Goal: Find specific page/section: Find specific page/section

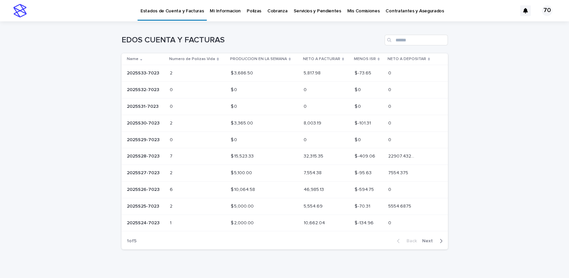
click at [324, 260] on div "Loading... Saving… Loading... Saving… EDOS CUENTA Y FACTURAS Name Numero de Pol…" at bounding box center [284, 146] width 333 height 250
